Goal: Transaction & Acquisition: Purchase product/service

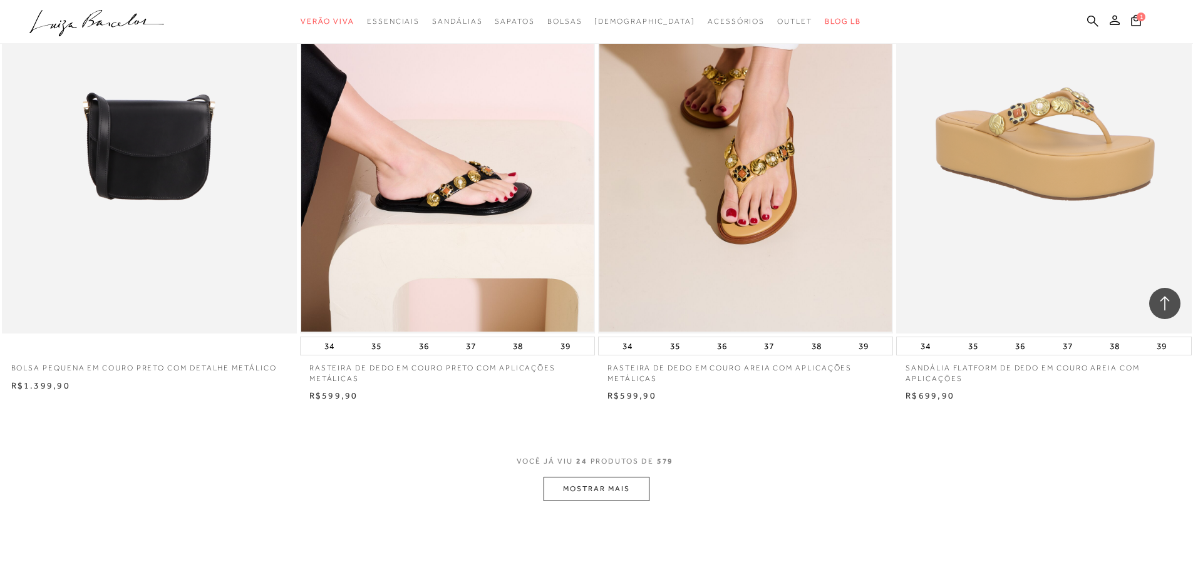
scroll to position [2879, 0]
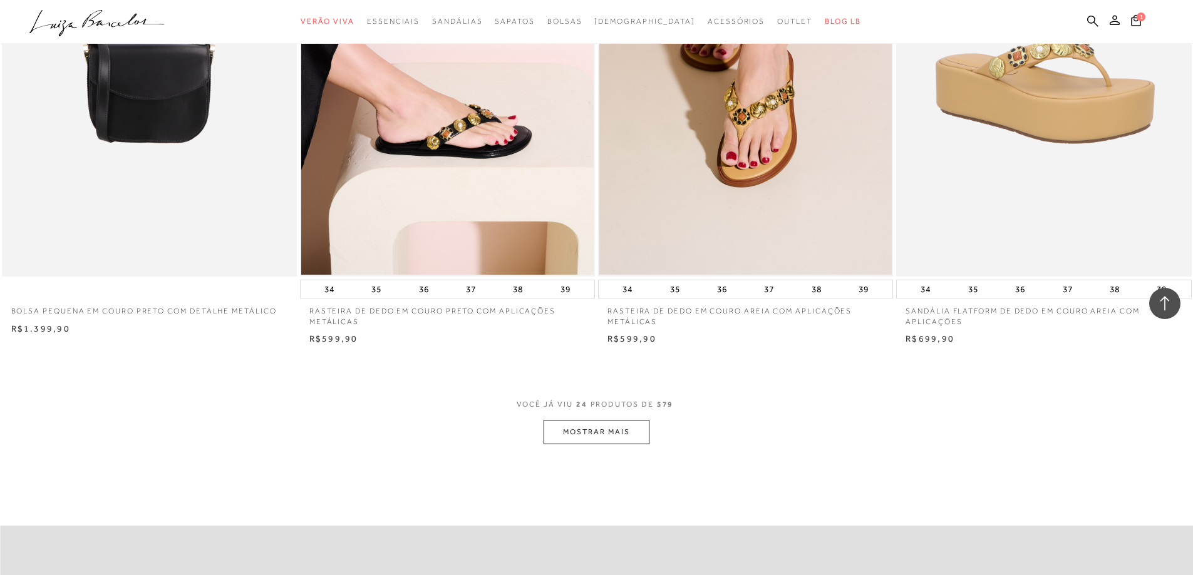
drag, startPoint x: 1200, startPoint y: 63, endPoint x: 1189, endPoint y: 475, distance: 411.6
click at [627, 438] on button "MOSTRAR MAIS" at bounding box center [596, 432] width 105 height 24
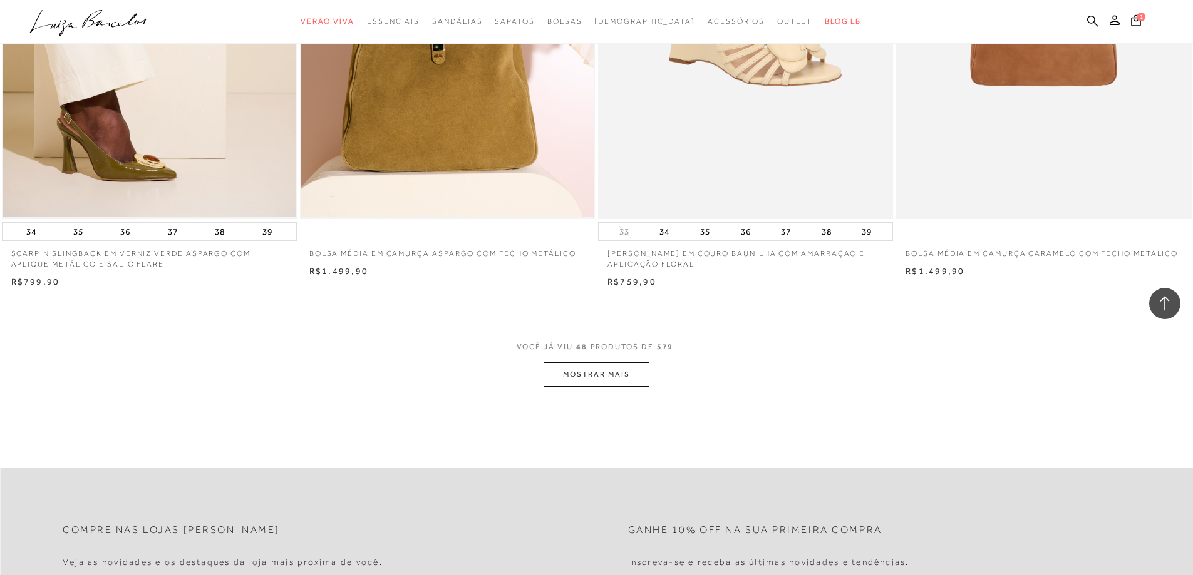
scroll to position [6174, 0]
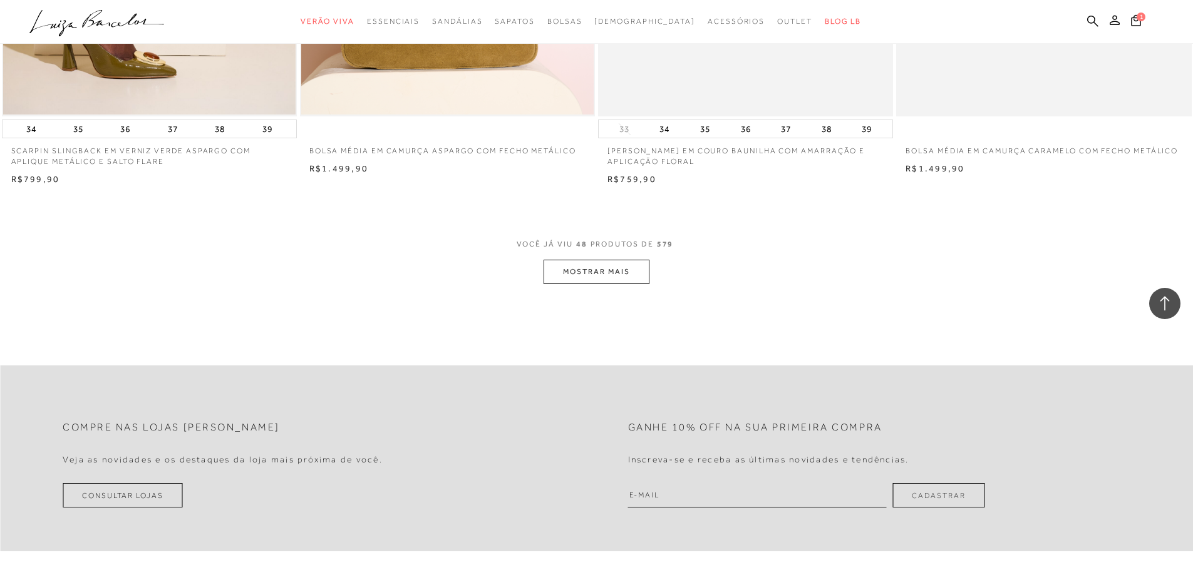
click at [619, 266] on button "MOSTRAR MAIS" at bounding box center [596, 272] width 105 height 24
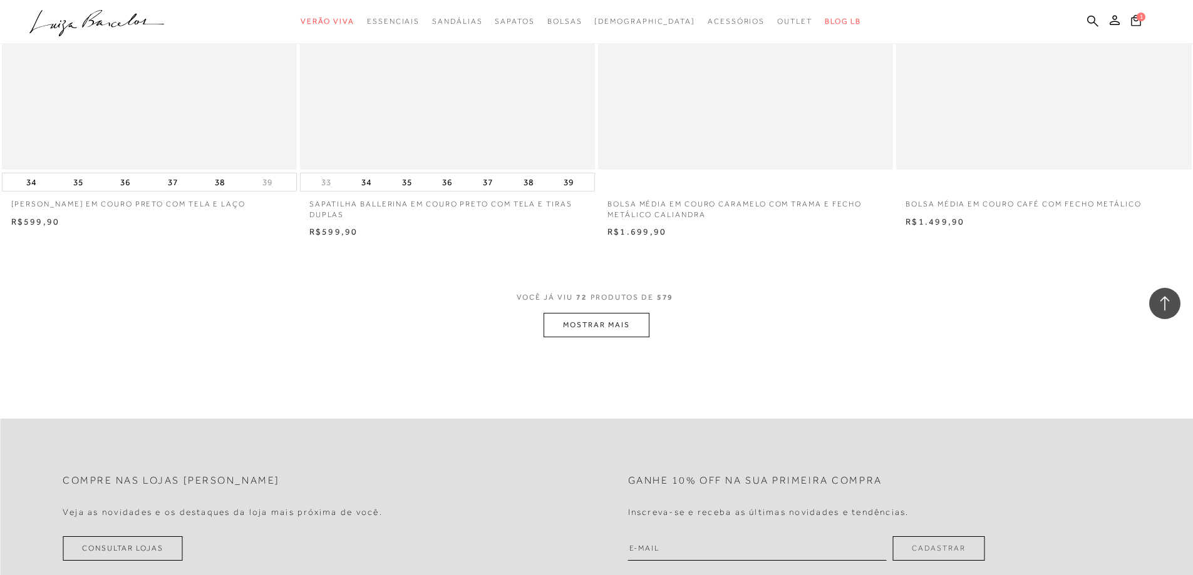
scroll to position [9313, 0]
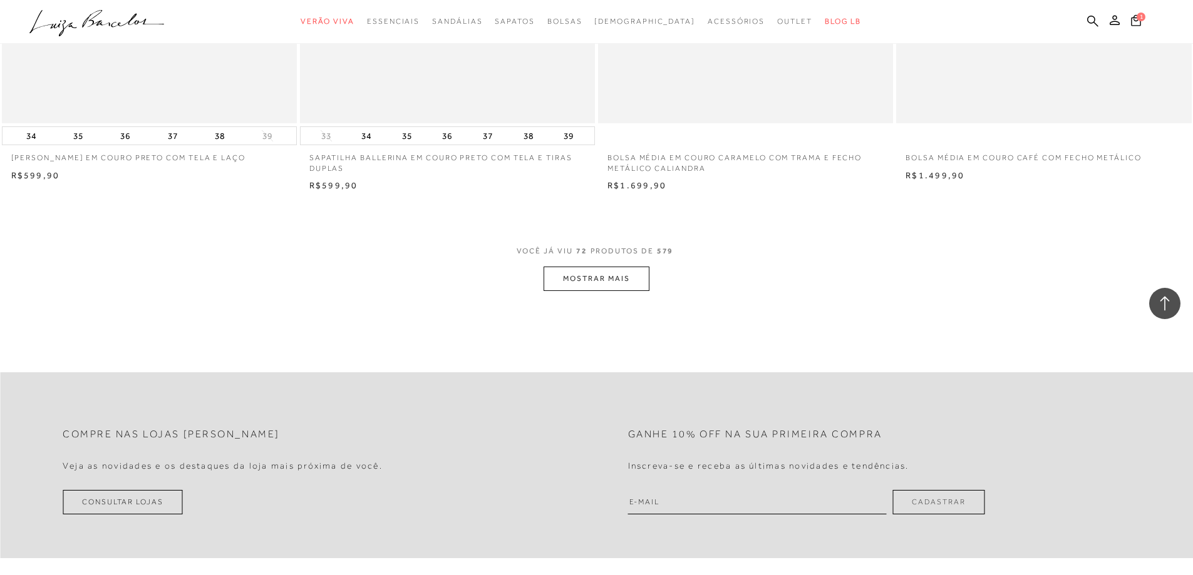
click at [604, 274] on button "MOSTRAR MAIS" at bounding box center [596, 279] width 105 height 24
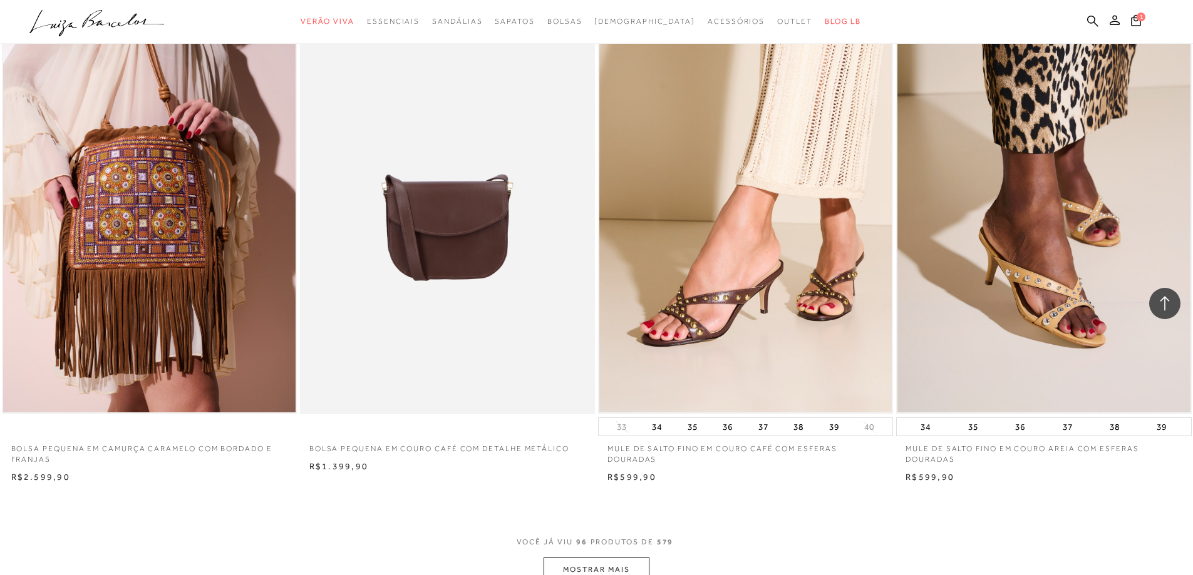
scroll to position [12171, 0]
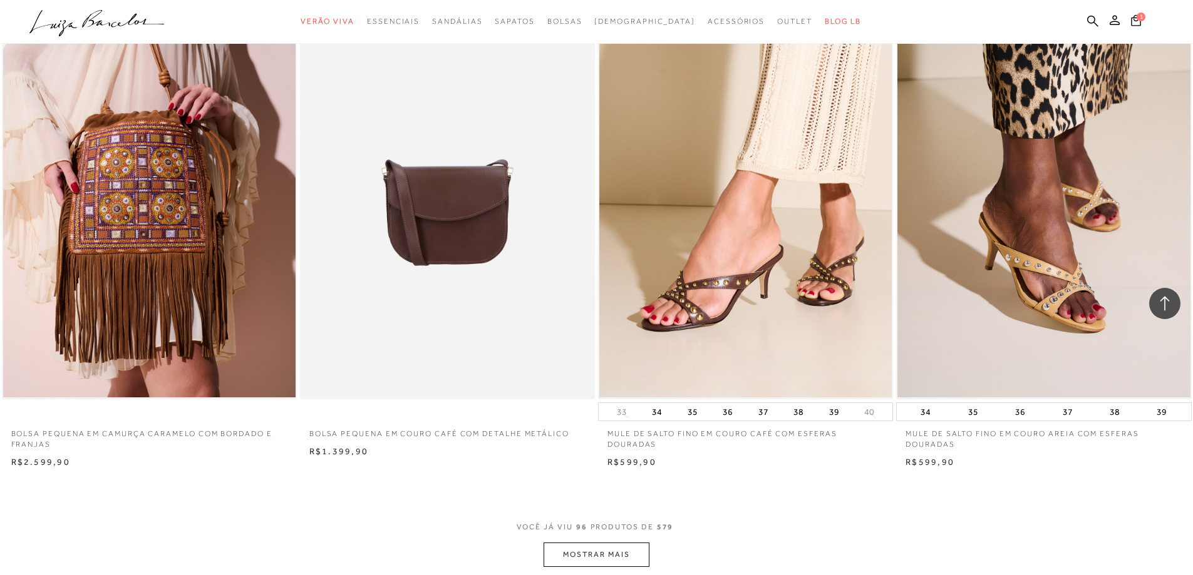
click at [601, 552] on button "MOSTRAR MAIS" at bounding box center [596, 555] width 105 height 24
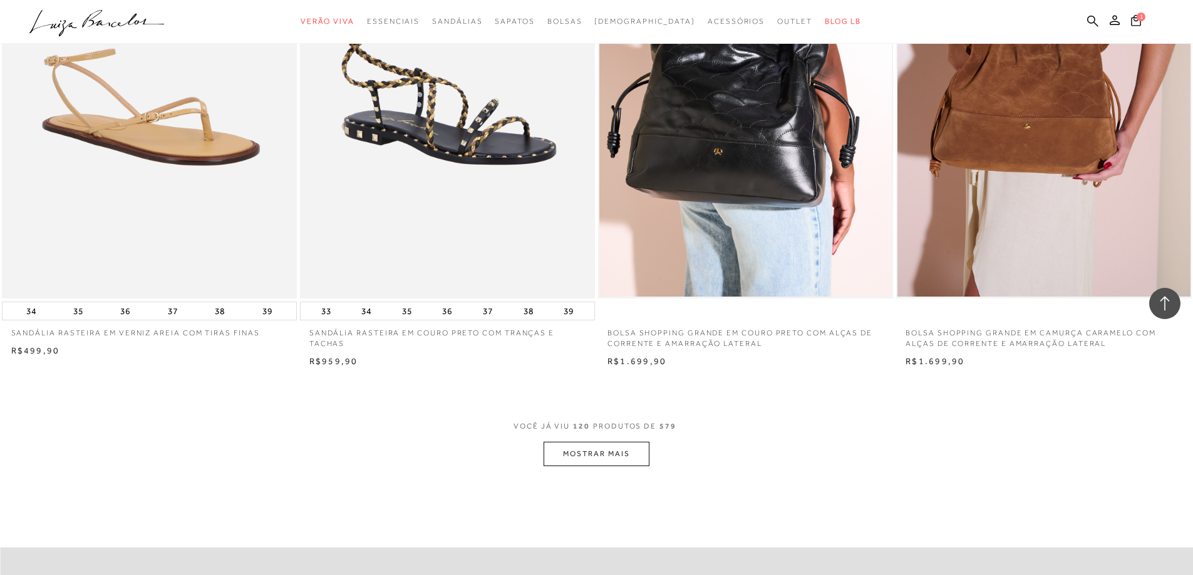
scroll to position [15425, 0]
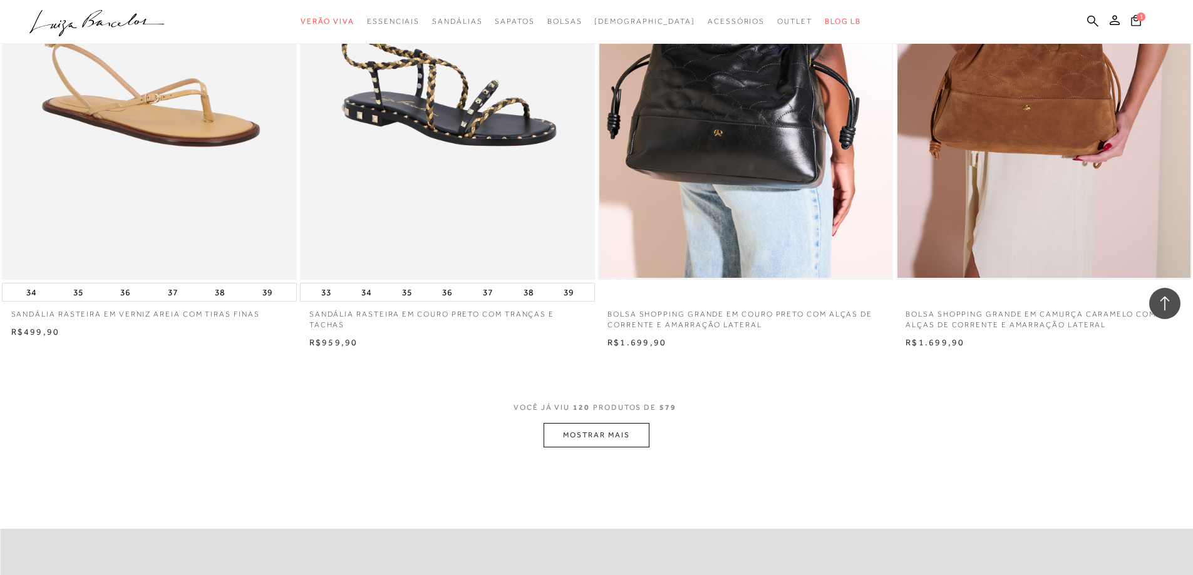
click at [611, 431] on button "MOSTRAR MAIS" at bounding box center [596, 435] width 105 height 24
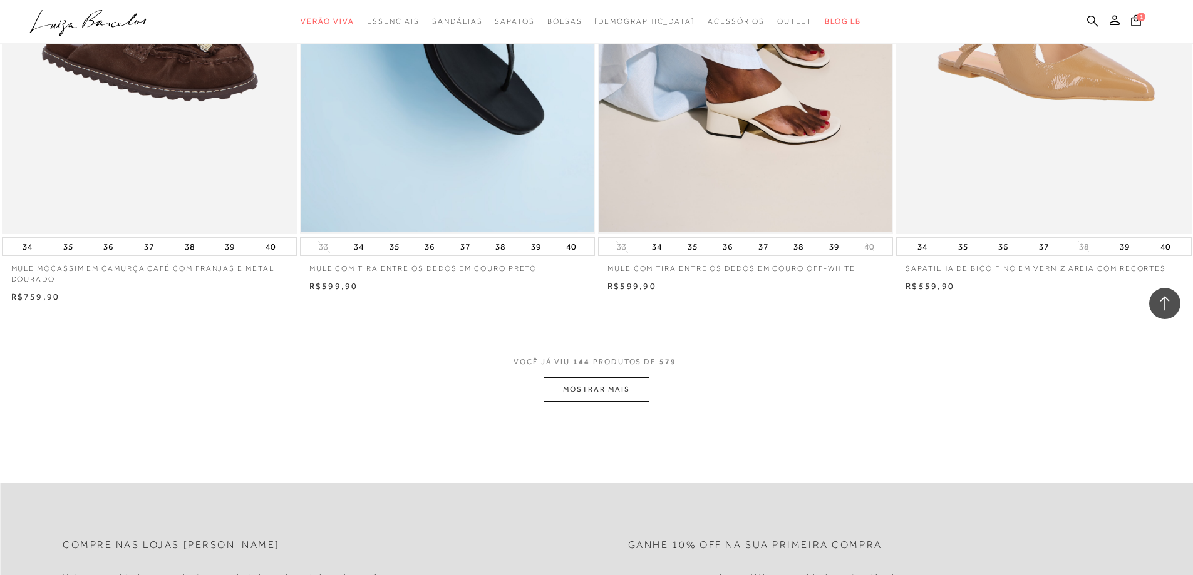
scroll to position [18682, 0]
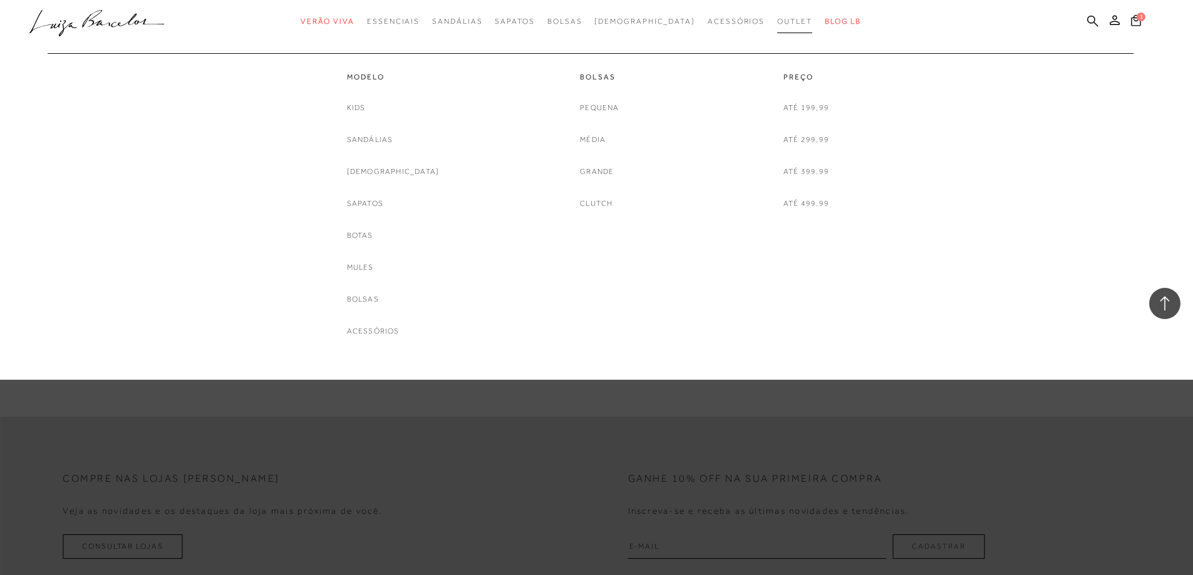
click at [777, 24] on span "Outlet" at bounding box center [794, 21] width 35 height 9
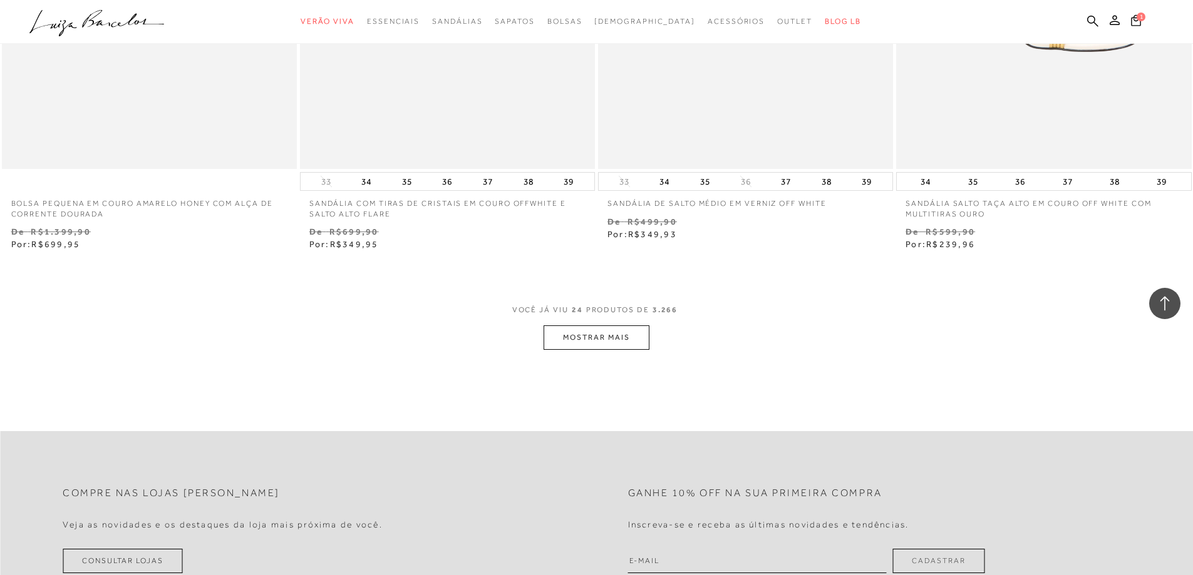
scroll to position [3106, 0]
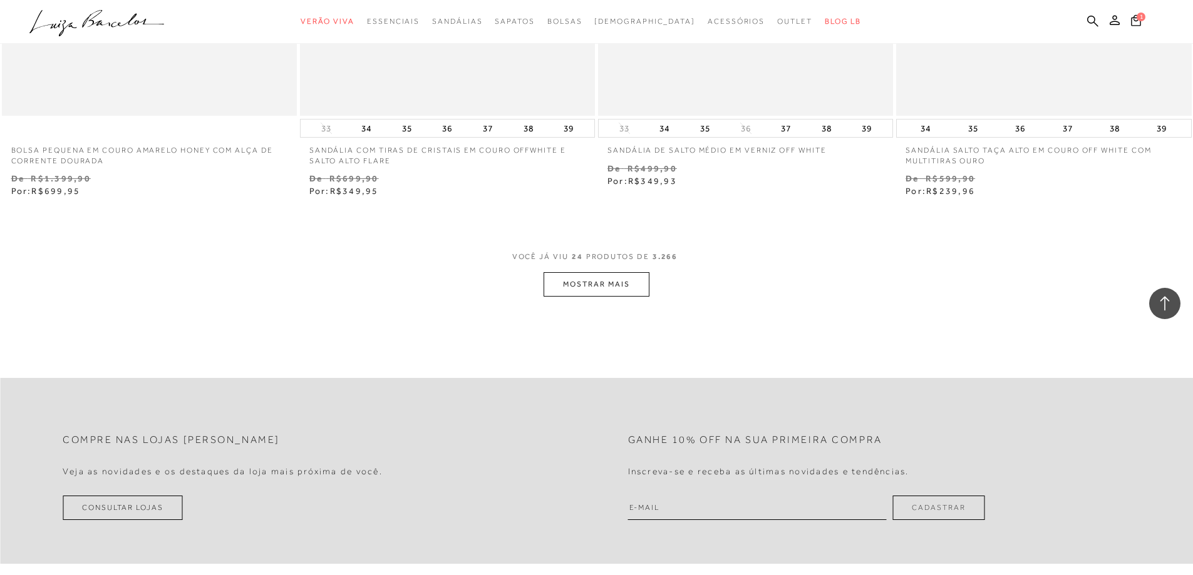
click at [614, 282] on button "MOSTRAR MAIS" at bounding box center [596, 284] width 105 height 24
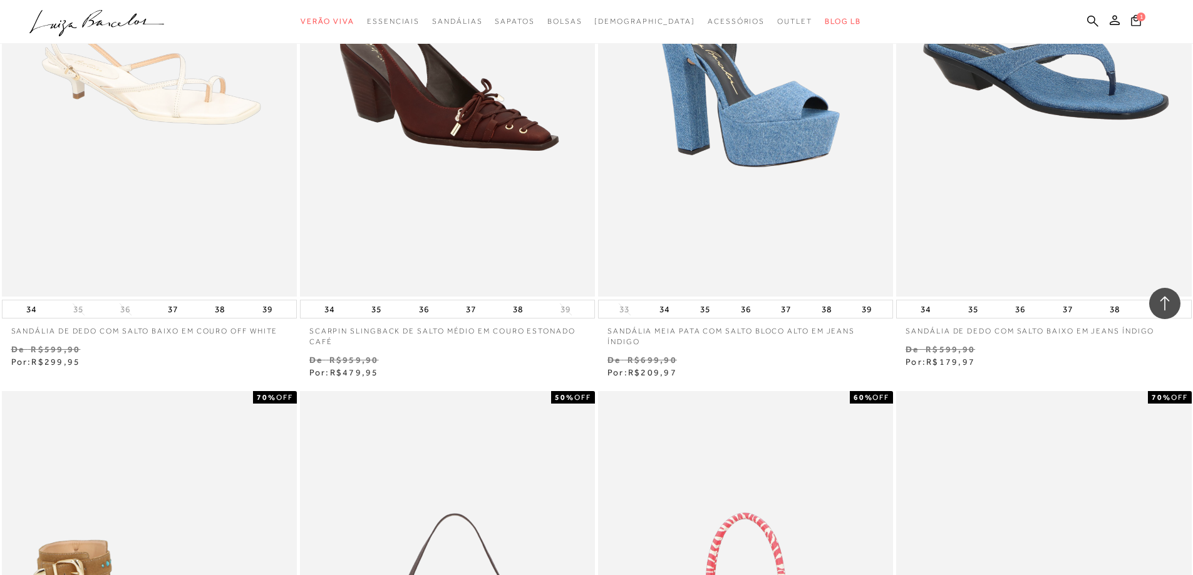
scroll to position [4494, 0]
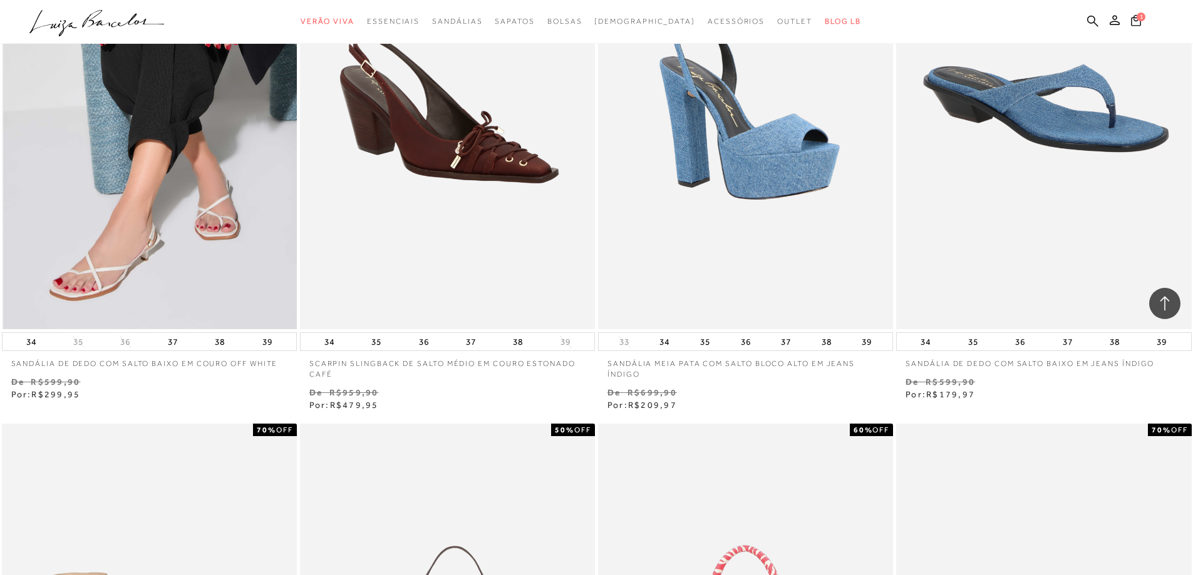
click at [156, 230] on img at bounding box center [150, 108] width 294 height 443
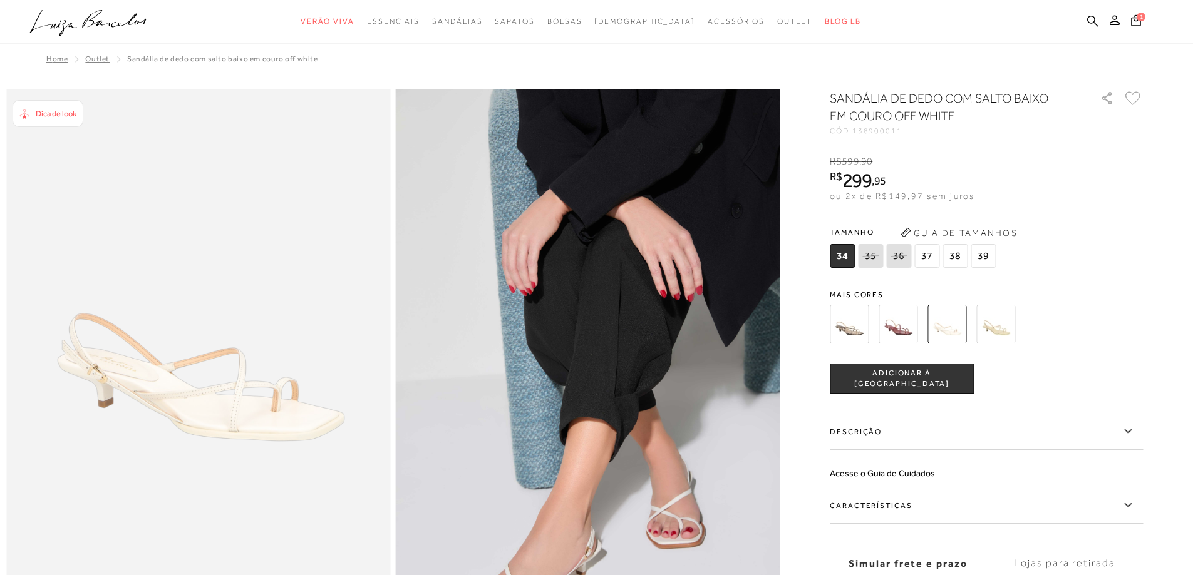
click at [847, 329] on img at bounding box center [849, 324] width 39 height 39
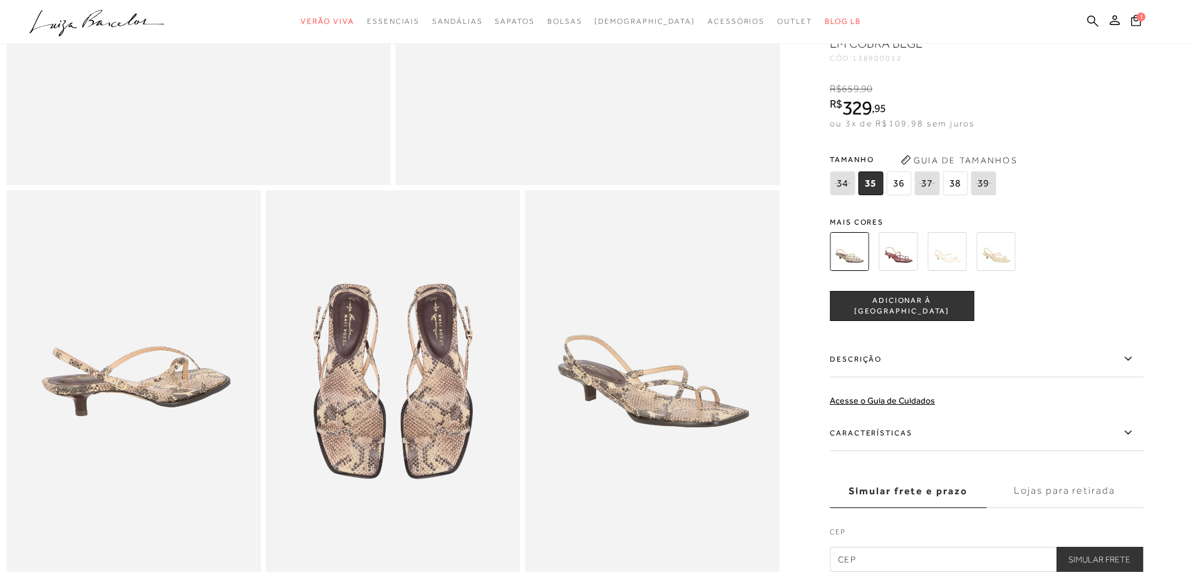
scroll to position [504, 0]
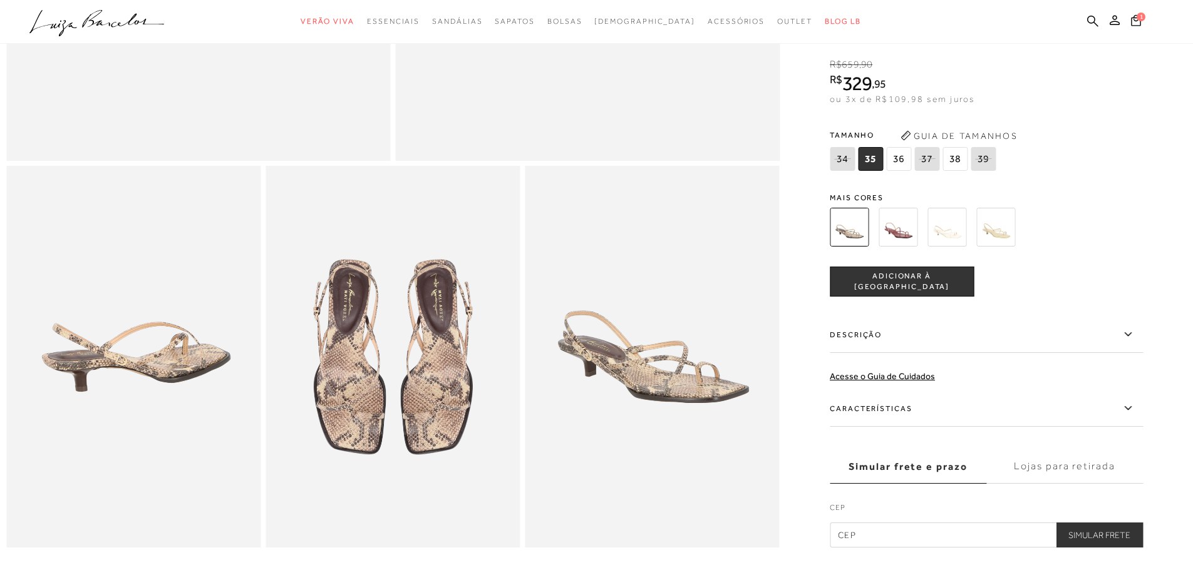
click at [895, 235] on img at bounding box center [898, 227] width 39 height 39
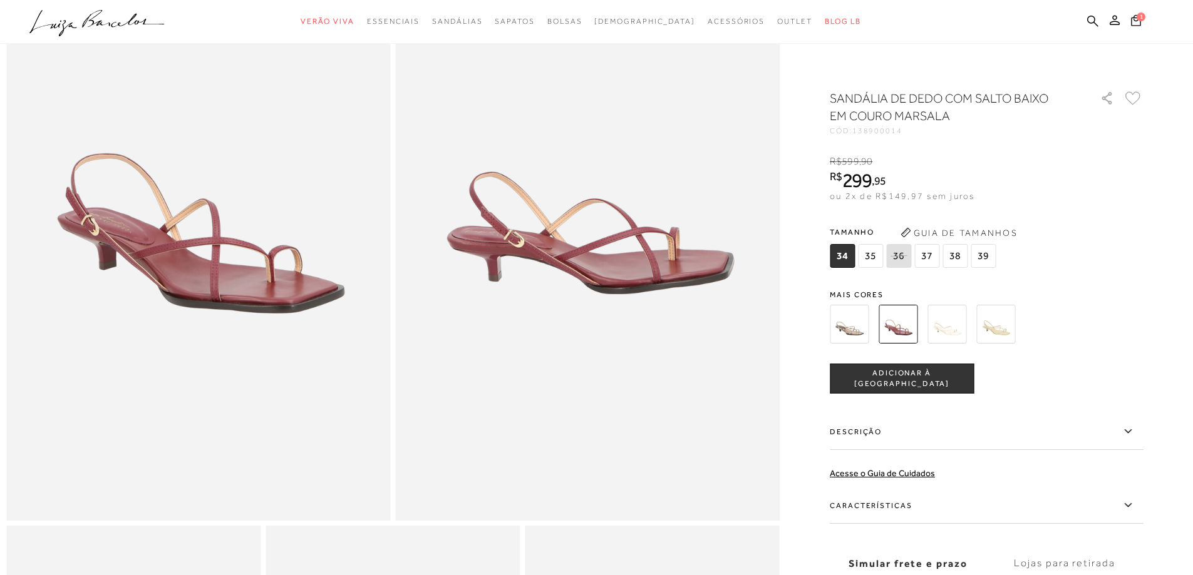
scroll to position [147, 0]
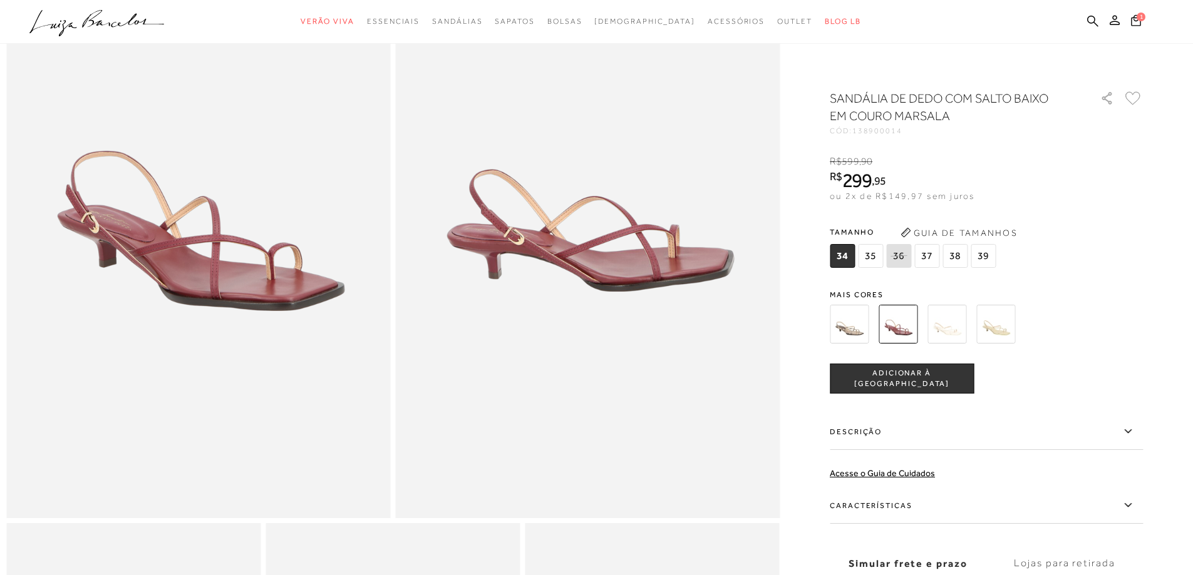
scroll to position [504, 0]
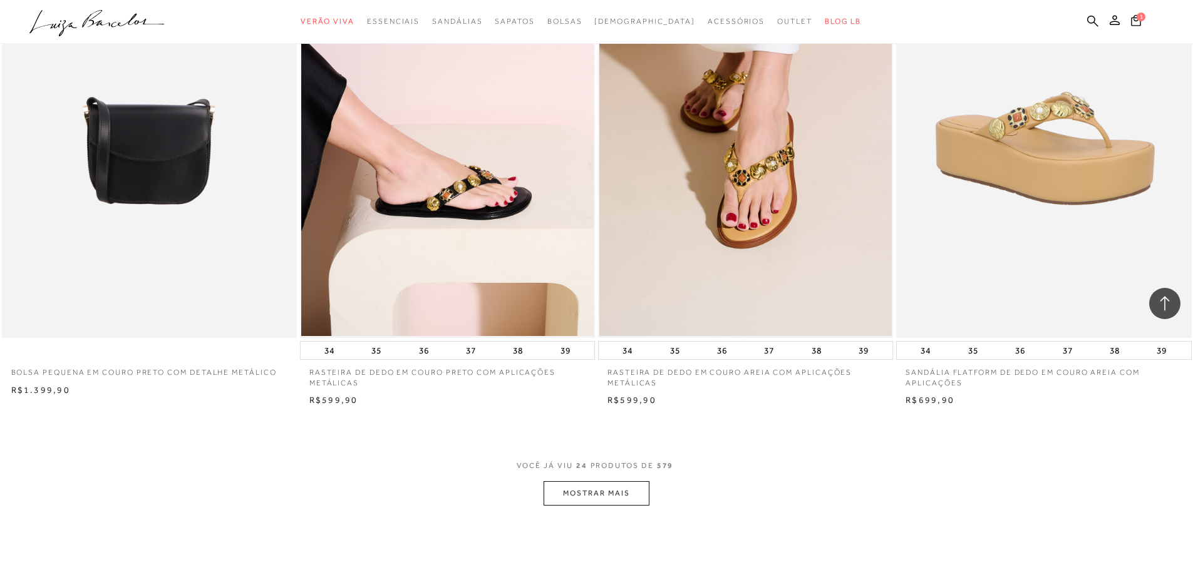
scroll to position [2840, 0]
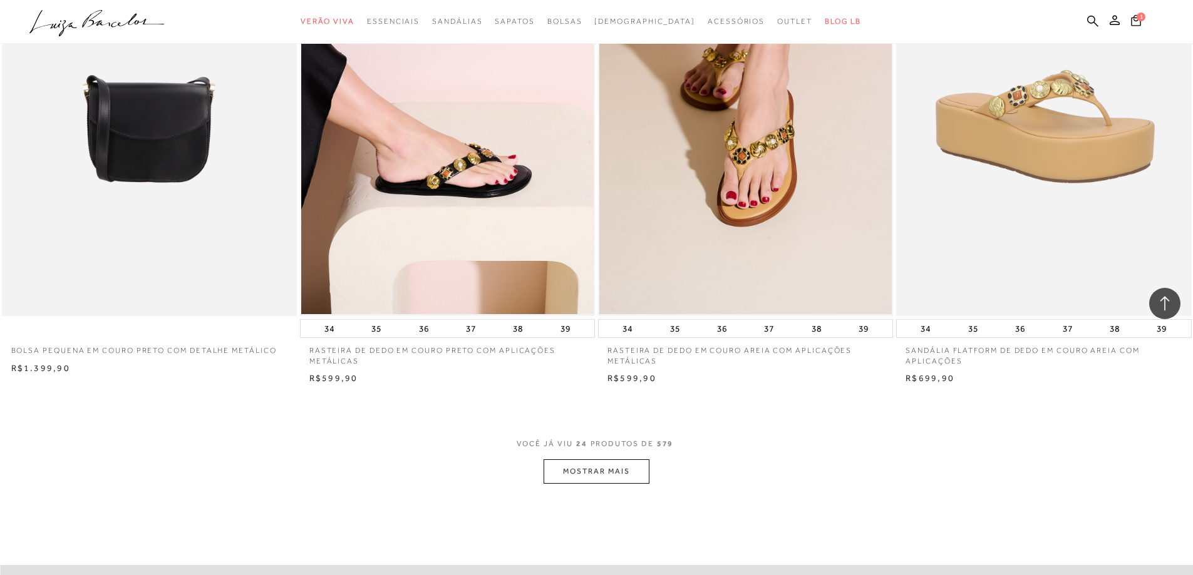
click at [603, 480] on button "MOSTRAR MAIS" at bounding box center [596, 472] width 105 height 24
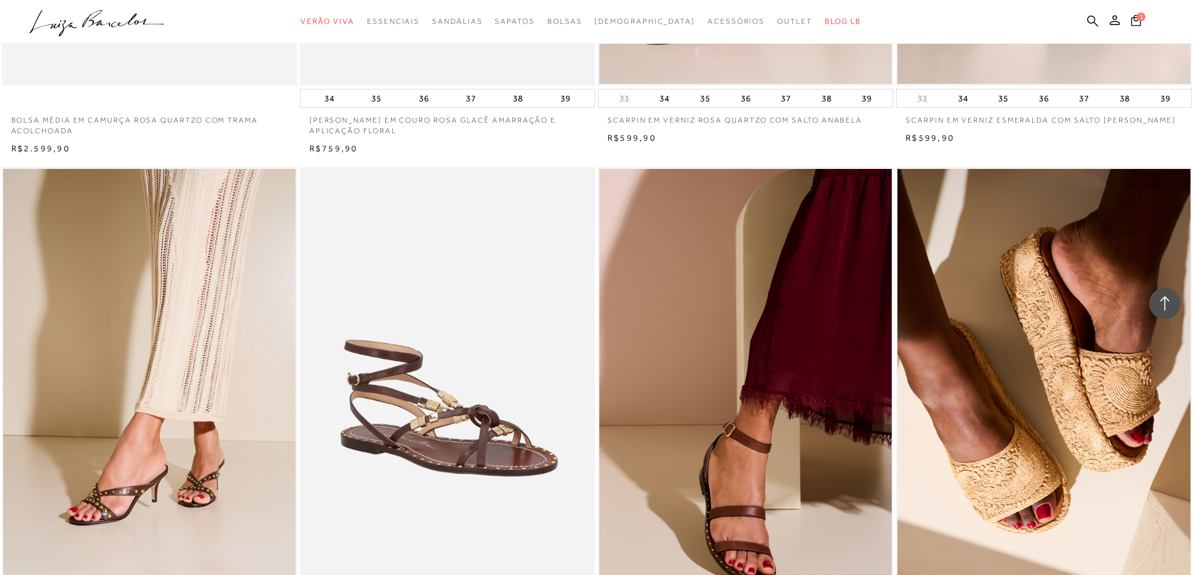
scroll to position [4150, 0]
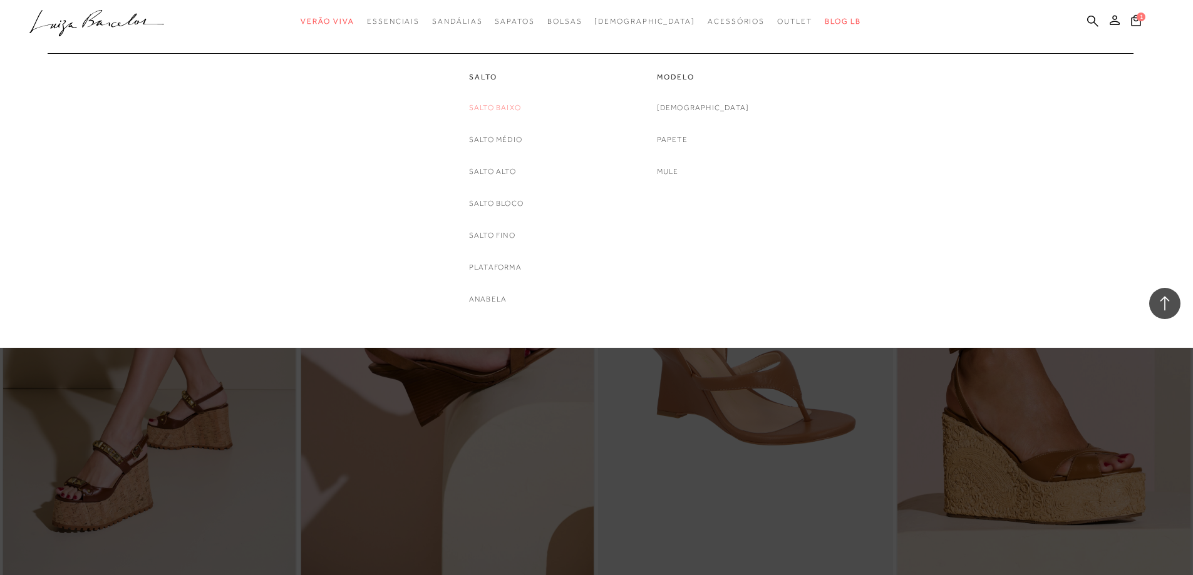
click at [508, 108] on link "Salto Baixo" at bounding box center [495, 107] width 52 height 13
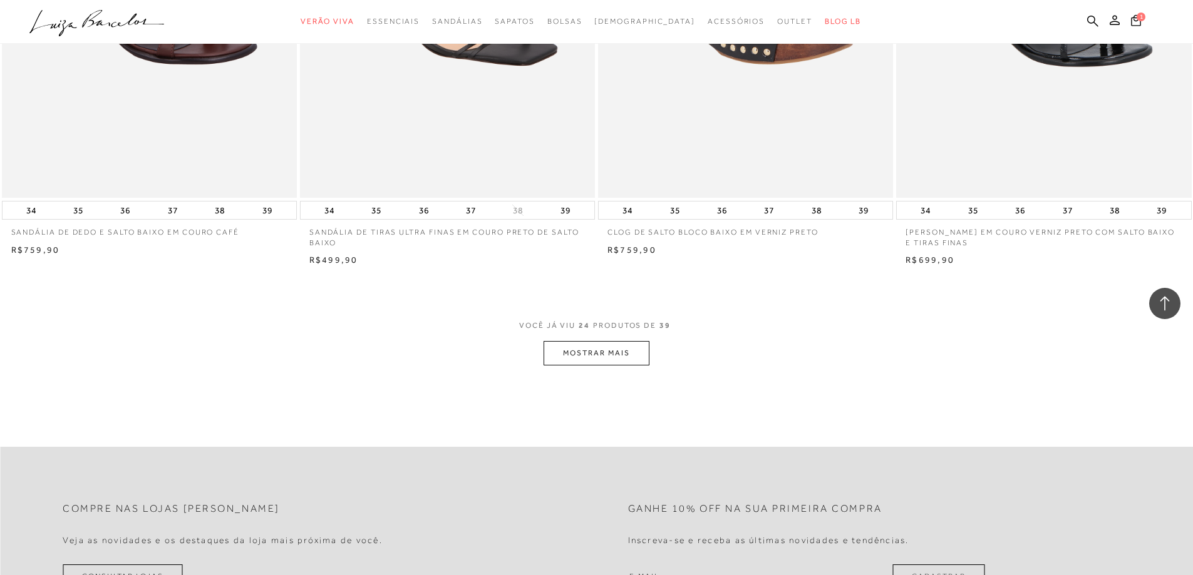
scroll to position [3037, 0]
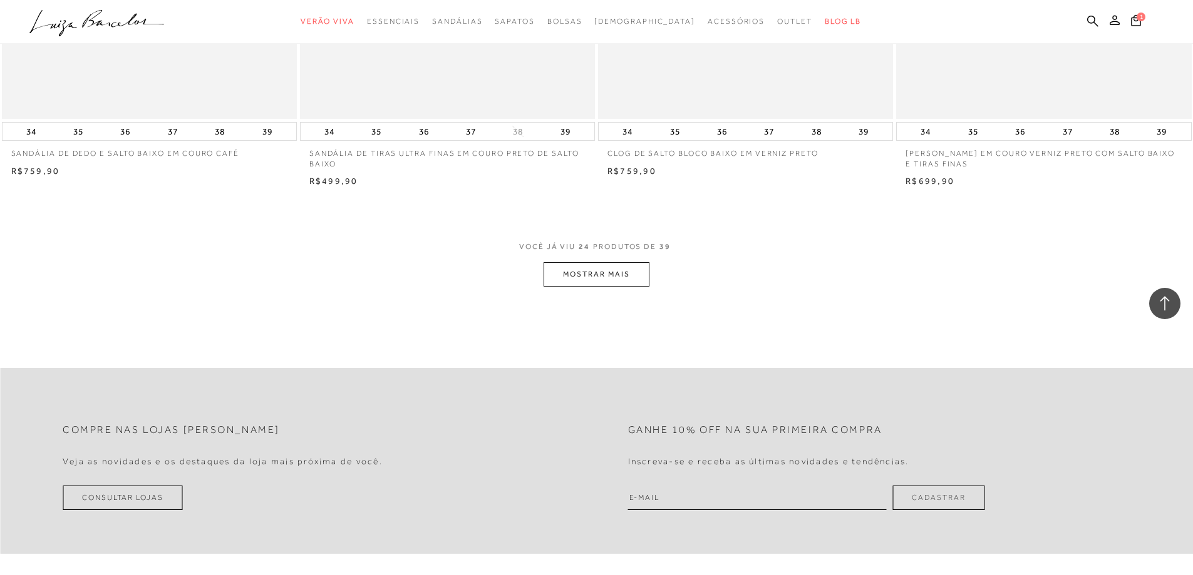
click at [616, 276] on button "MOSTRAR MAIS" at bounding box center [596, 274] width 105 height 24
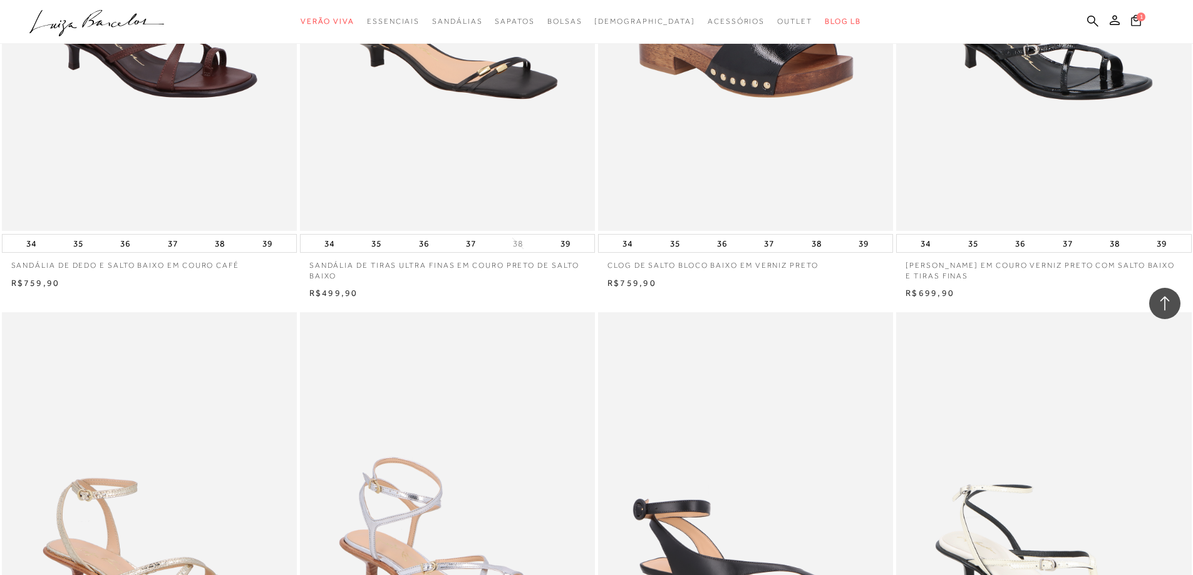
scroll to position [0, 0]
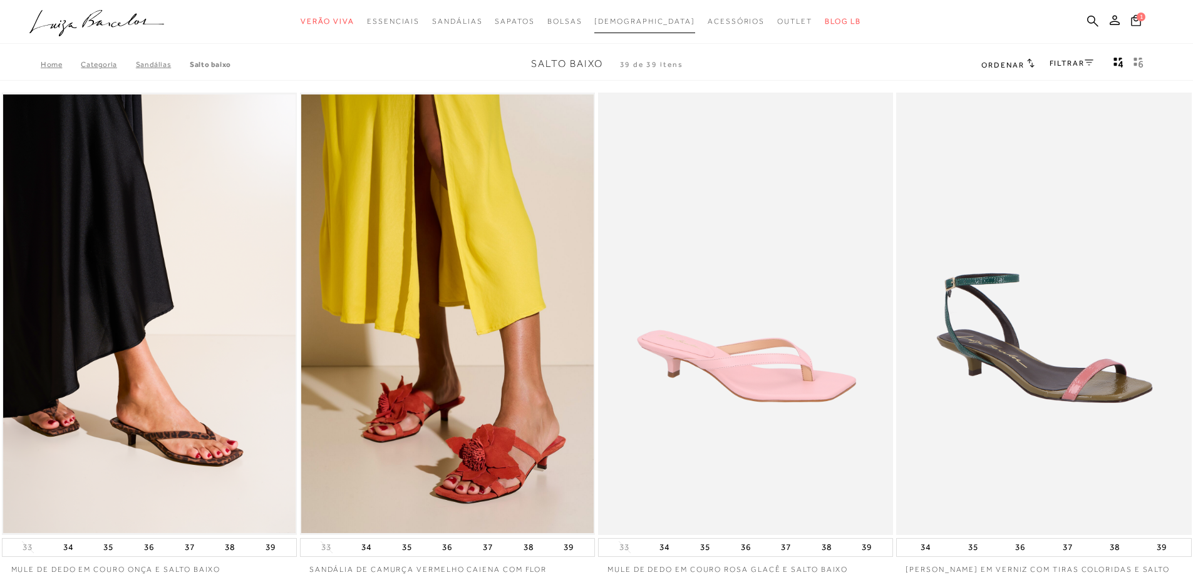
click at [658, 24] on span "[DEMOGRAPHIC_DATA]" at bounding box center [644, 21] width 101 height 9
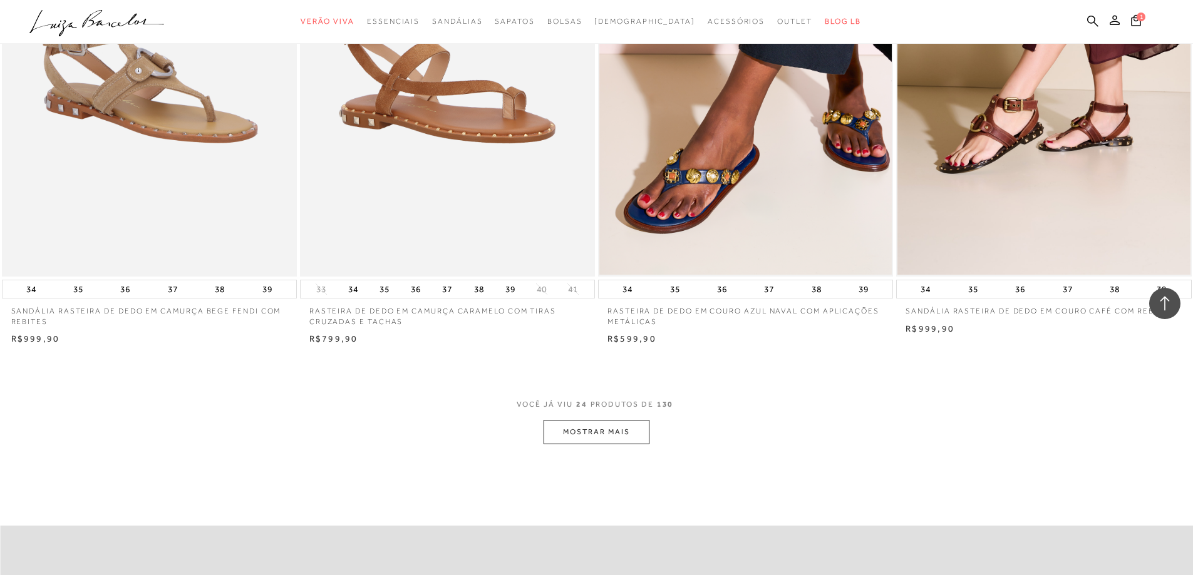
scroll to position [2954, 0]
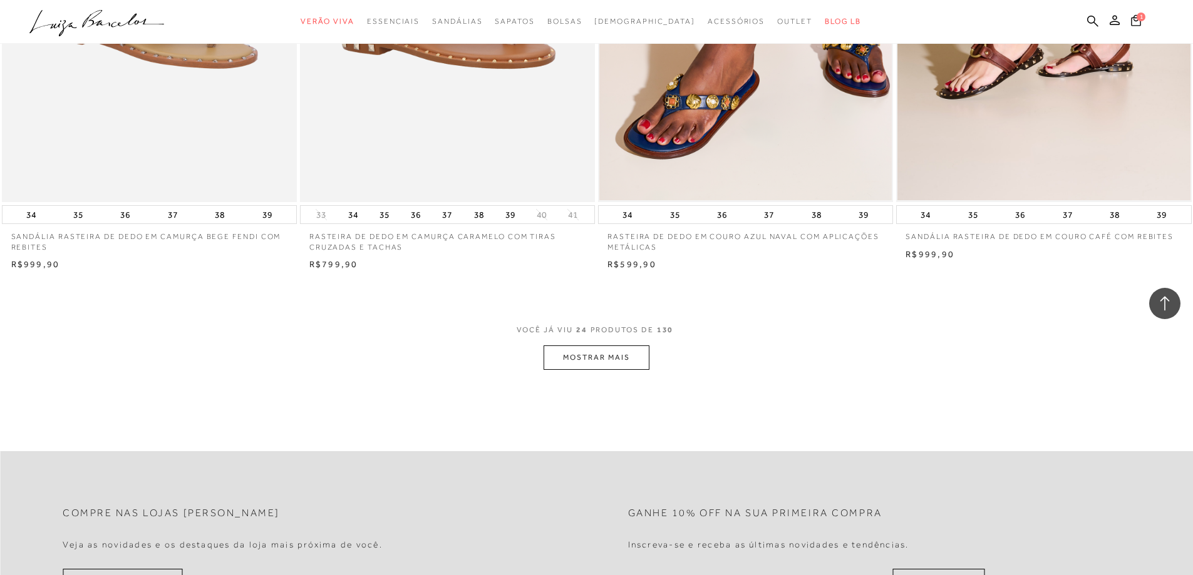
click at [606, 365] on button "MOSTRAR MAIS" at bounding box center [596, 358] width 105 height 24
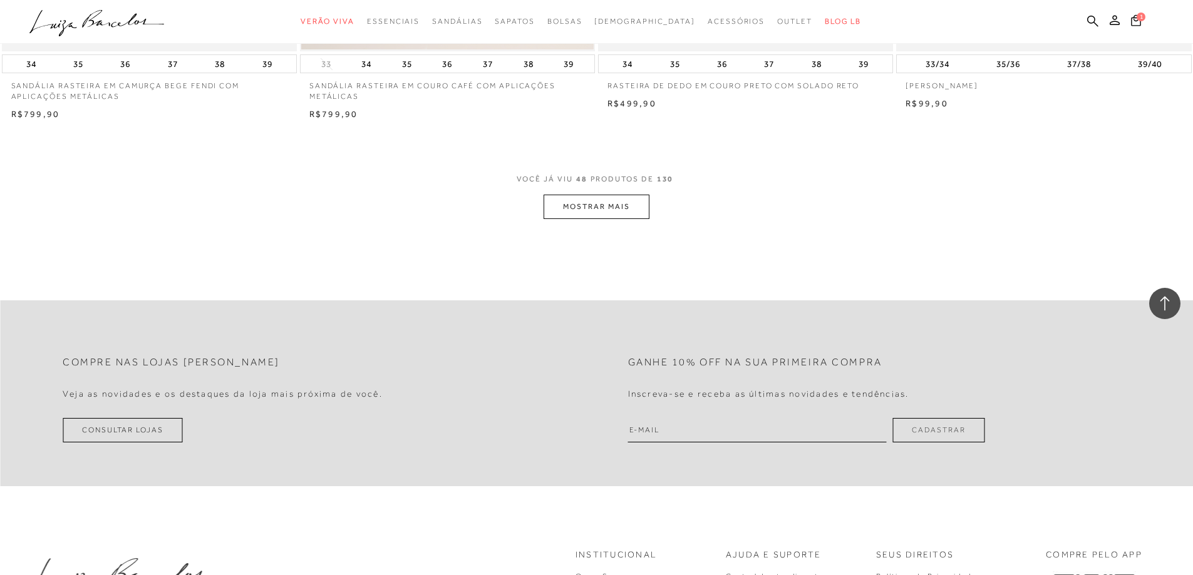
scroll to position [6305, 0]
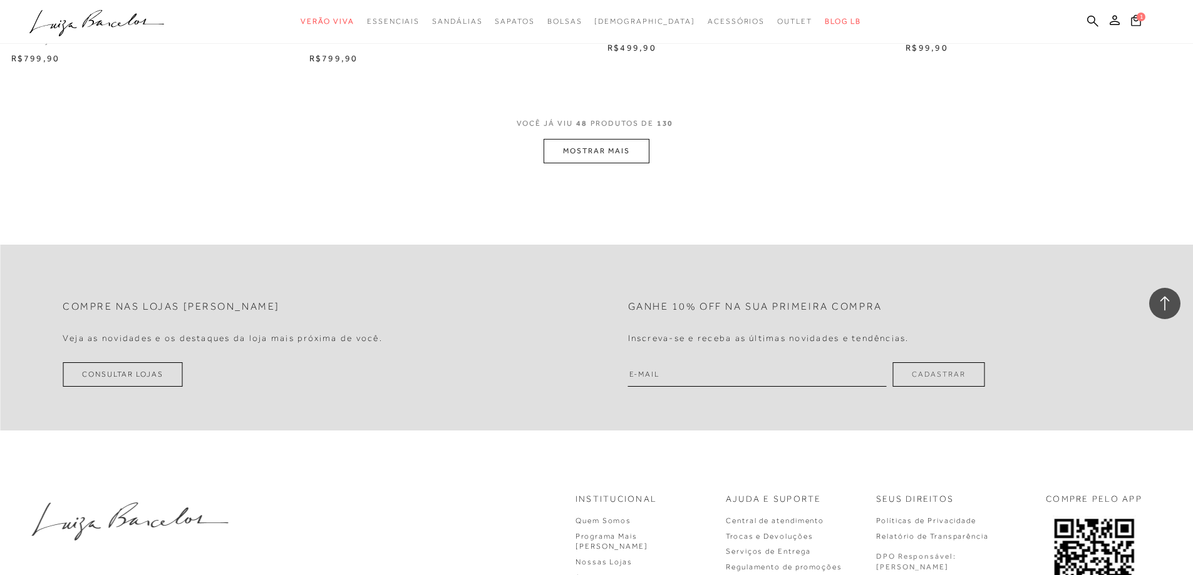
click at [608, 143] on button "MOSTRAR MAIS" at bounding box center [596, 151] width 105 height 24
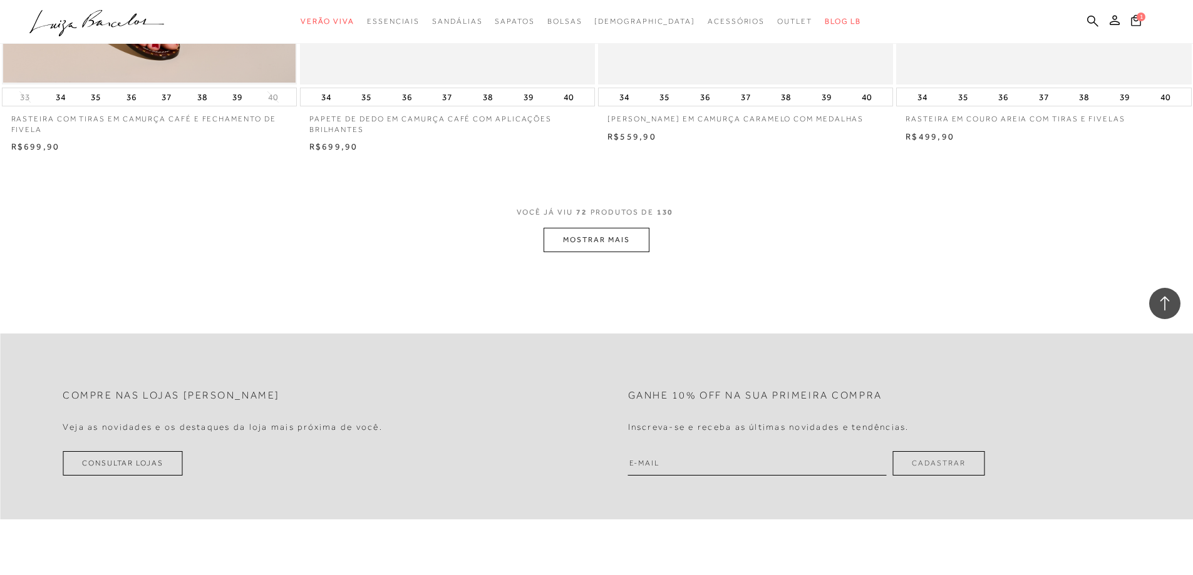
scroll to position [9375, 0]
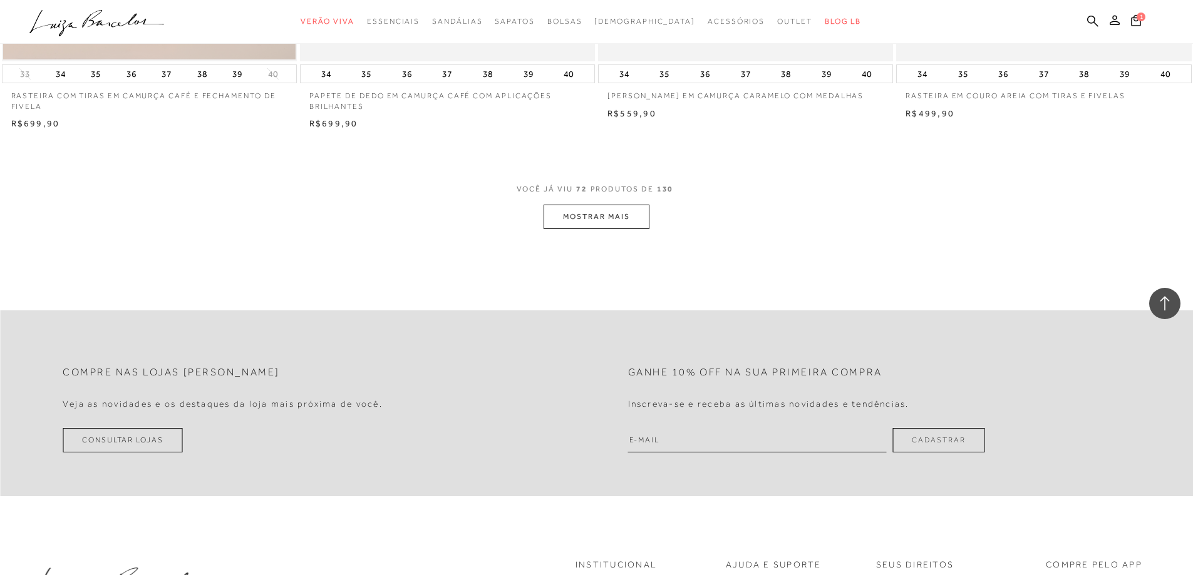
click at [621, 220] on button "MOSTRAR MAIS" at bounding box center [596, 217] width 105 height 24
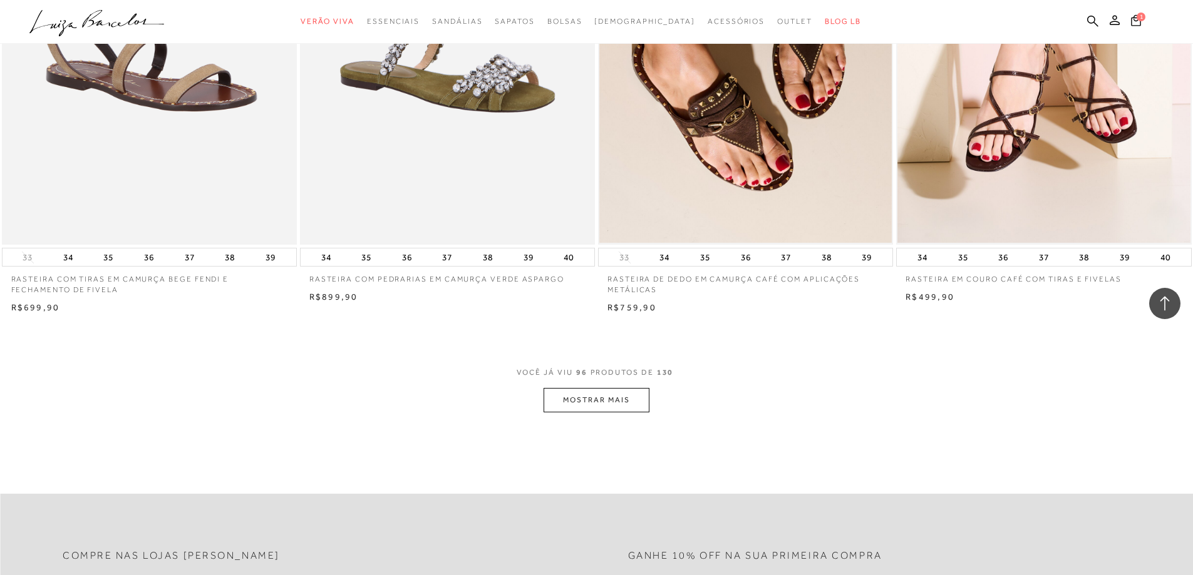
scroll to position [12446, 0]
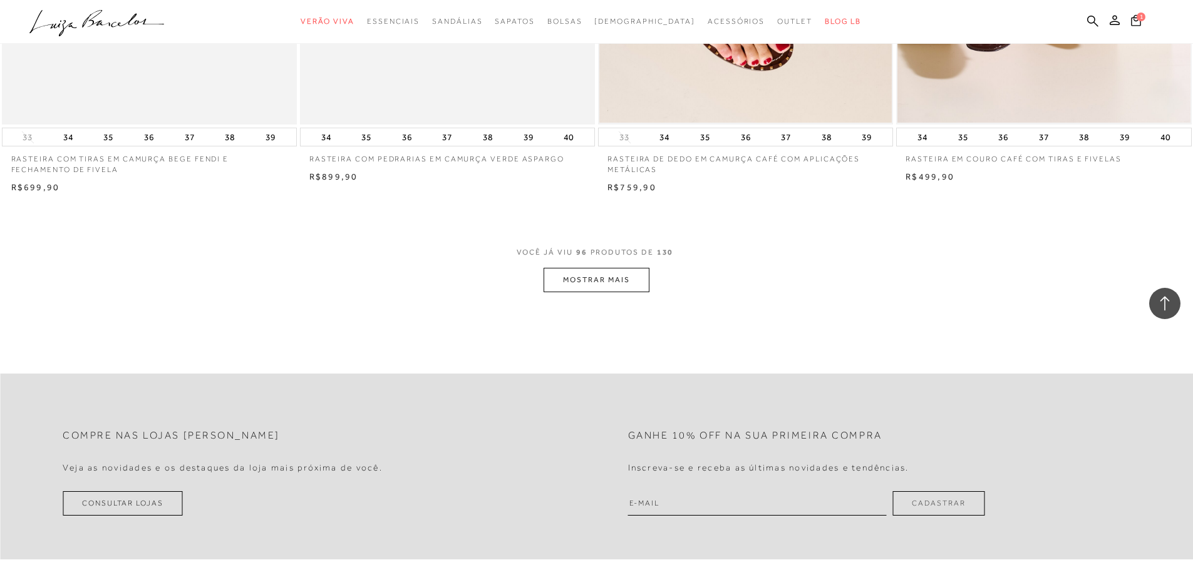
click at [597, 292] on button "MOSTRAR MAIS" at bounding box center [596, 280] width 105 height 24
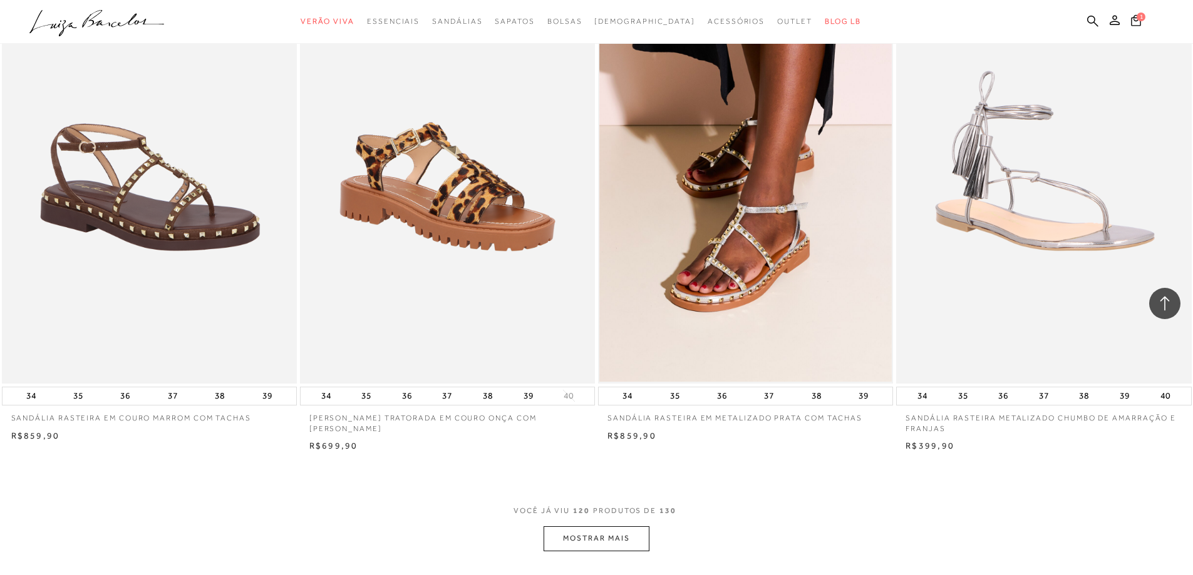
scroll to position [15574, 0]
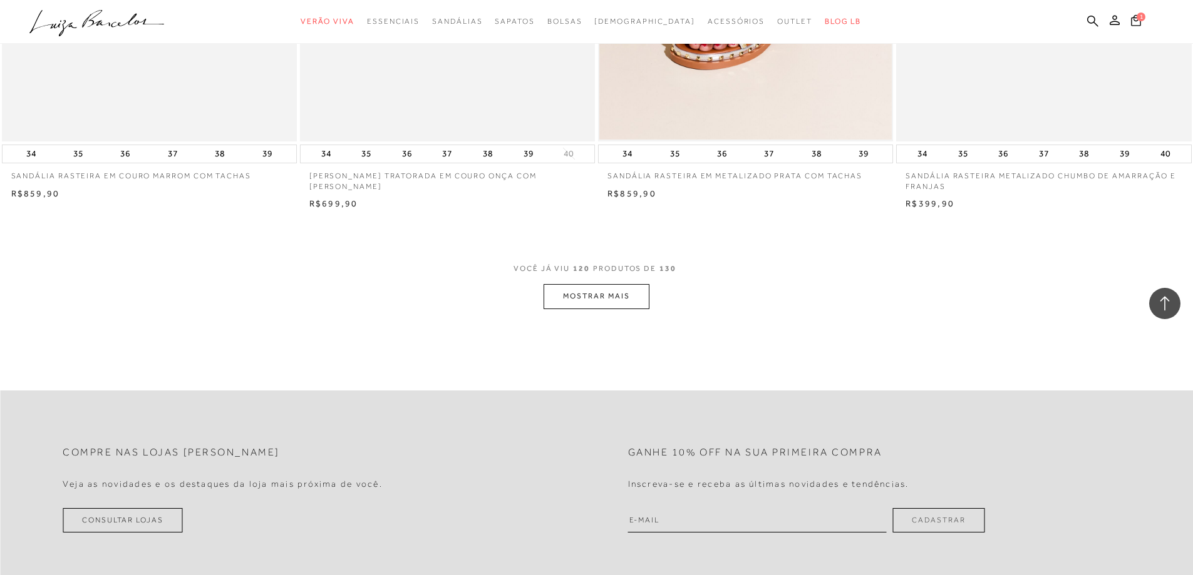
click at [617, 306] on button "MOSTRAR MAIS" at bounding box center [596, 296] width 105 height 24
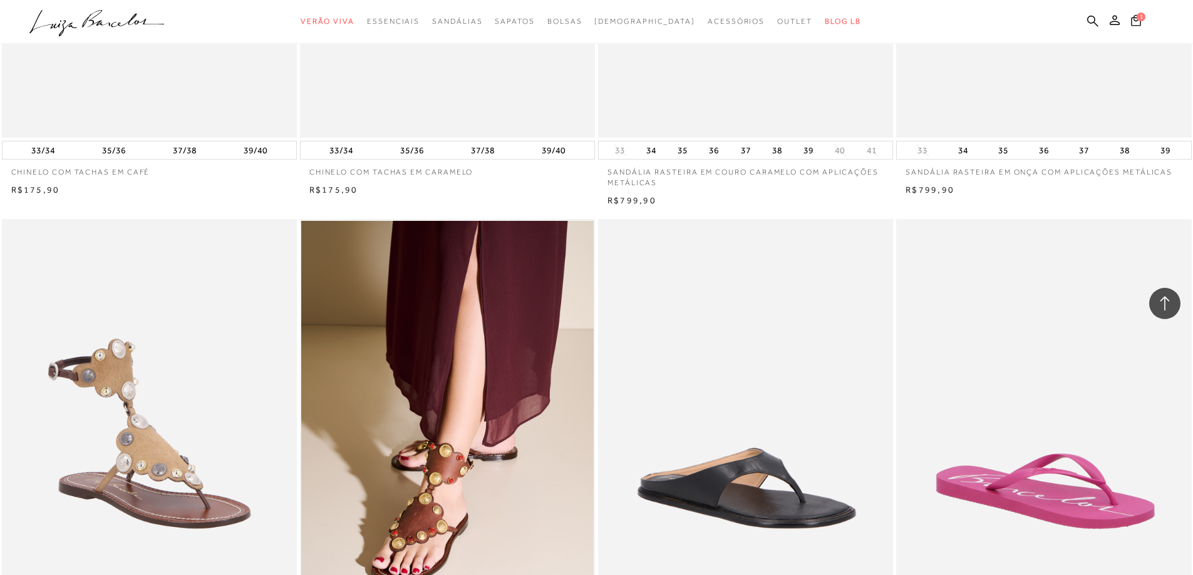
scroll to position [5436, 0]
